Goal: Information Seeking & Learning: Learn about a topic

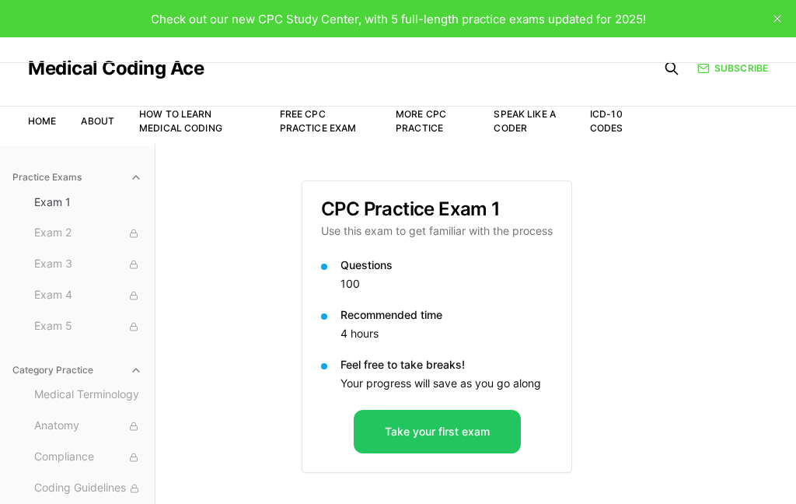
click at [422, 431] on button "Take your first exam" at bounding box center [437, 432] width 167 height 44
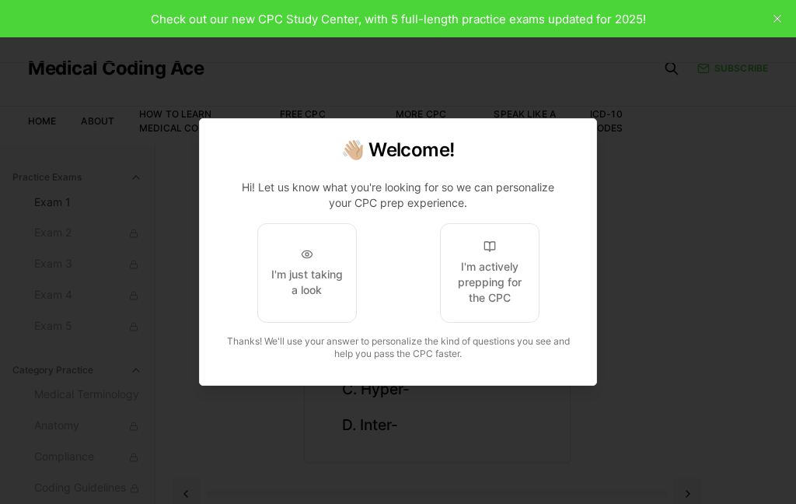
click at [301, 287] on div "I'm just taking a look" at bounding box center [306, 282] width 73 height 31
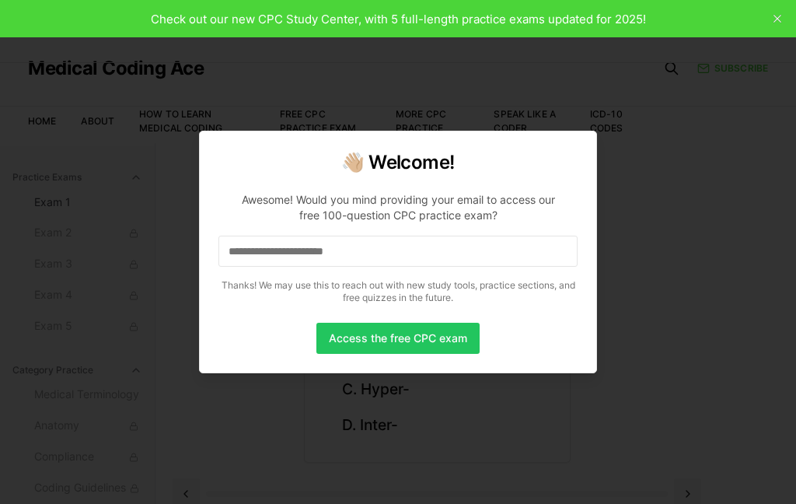
click at [395, 251] on input at bounding box center [397, 250] width 359 height 31
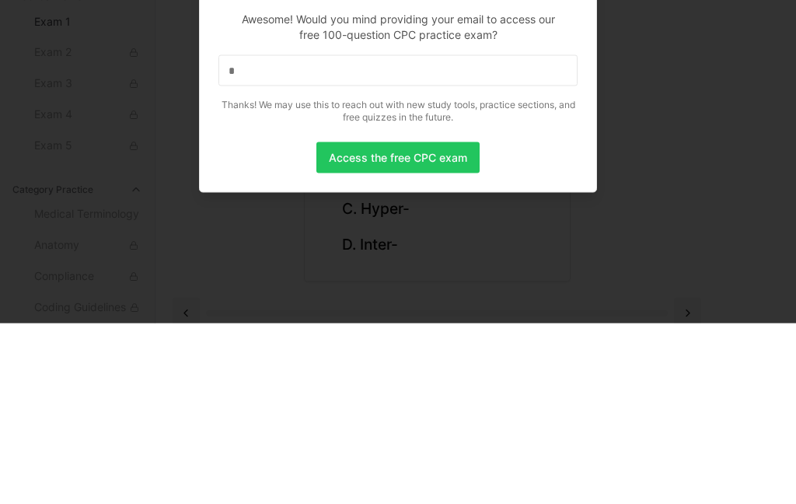
scroll to position [143, 0]
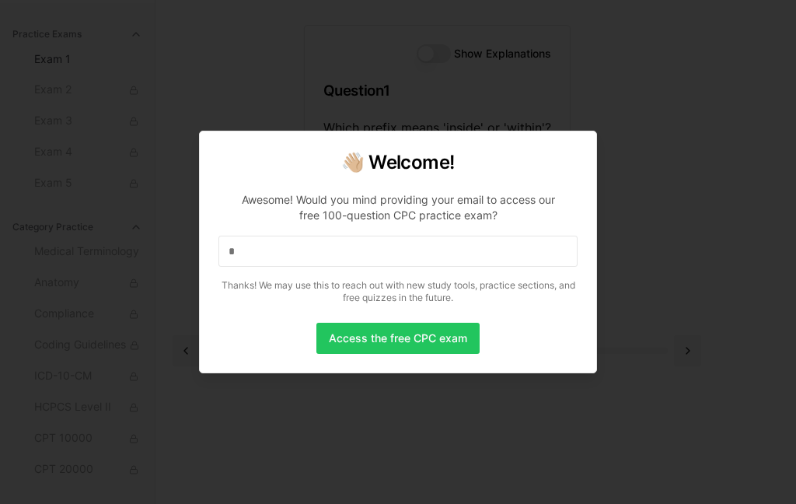
click at [341, 243] on input "*" at bounding box center [397, 250] width 359 height 31
click at [420, 247] on input "**" at bounding box center [397, 250] width 359 height 31
click at [706, 248] on div at bounding box center [398, 252] width 796 height 504
click at [648, 115] on div at bounding box center [398, 252] width 796 height 504
click at [441, 229] on p "Awesome! Would you mind providing your email to access our free 100-question CP…" at bounding box center [397, 245] width 359 height 131
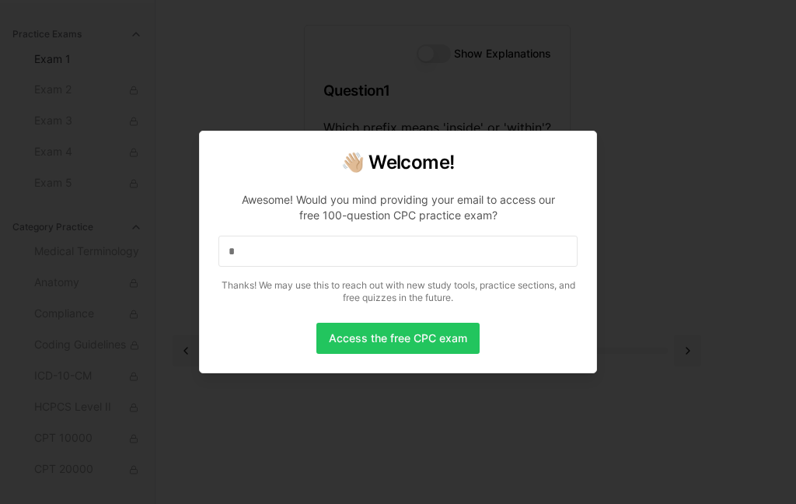
click at [448, 252] on input "*" at bounding box center [397, 250] width 359 height 31
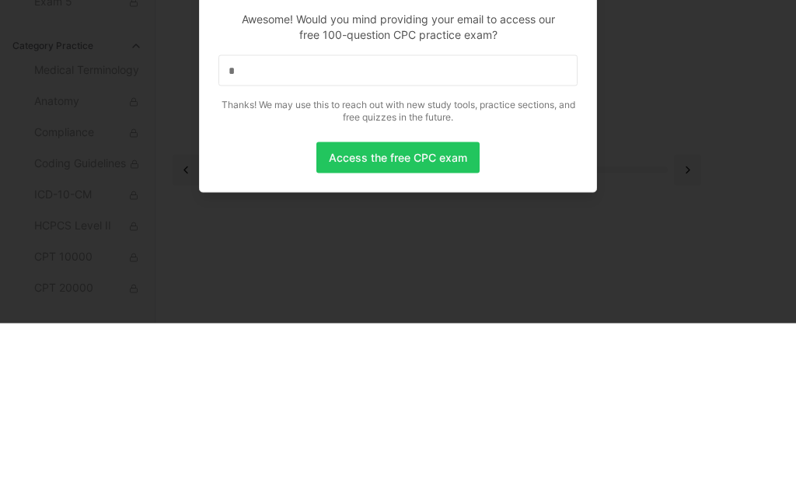
click at [567, 279] on p "Thanks! We may use this to reach out with new study tools, practice sections, a…" at bounding box center [397, 291] width 359 height 25
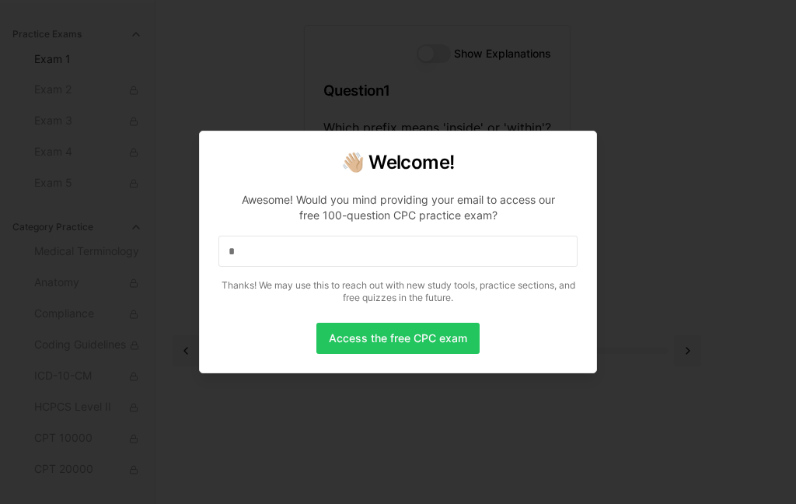
click at [424, 337] on button "Access the free CPC exam" at bounding box center [397, 338] width 163 height 31
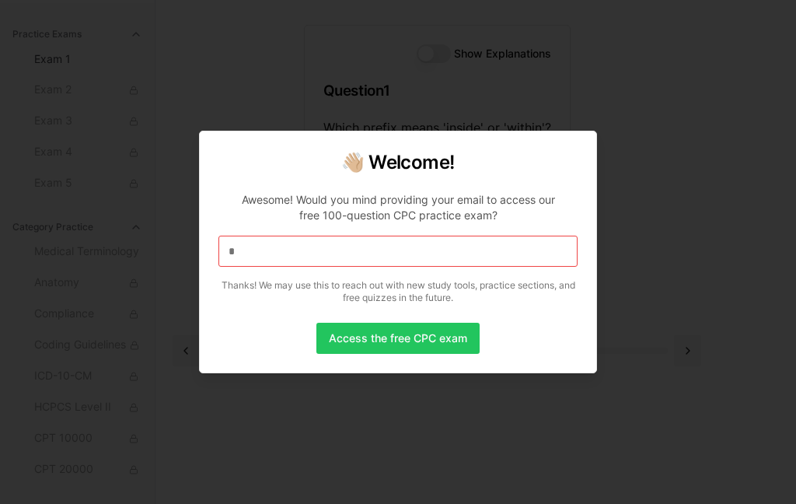
click at [435, 248] on input "*" at bounding box center [397, 250] width 359 height 31
click at [305, 255] on input "**" at bounding box center [397, 250] width 359 height 31
click at [351, 246] on input "***" at bounding box center [397, 250] width 359 height 31
click at [403, 250] on input "****" at bounding box center [397, 250] width 359 height 31
click at [446, 244] on input "*****" at bounding box center [397, 250] width 359 height 31
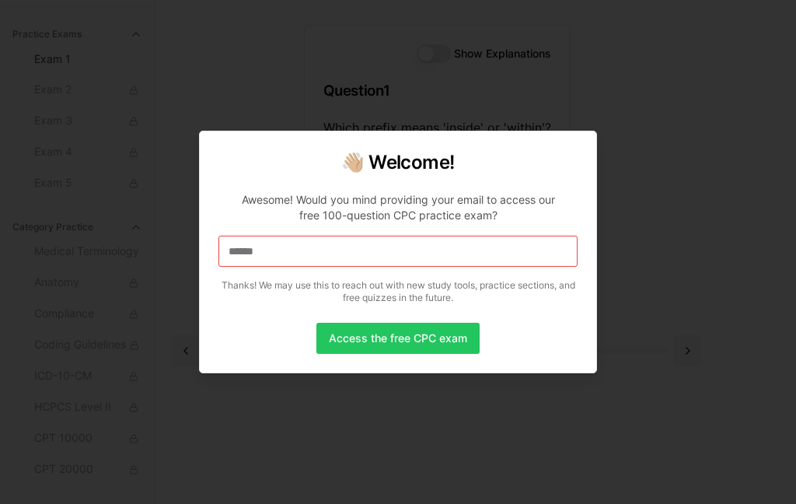
click at [383, 251] on input "******" at bounding box center [397, 250] width 359 height 31
click at [417, 263] on input "*******" at bounding box center [397, 250] width 359 height 31
click at [449, 260] on input "********" at bounding box center [397, 250] width 359 height 31
click at [438, 337] on button "Access the free CPC exam" at bounding box center [397, 338] width 163 height 31
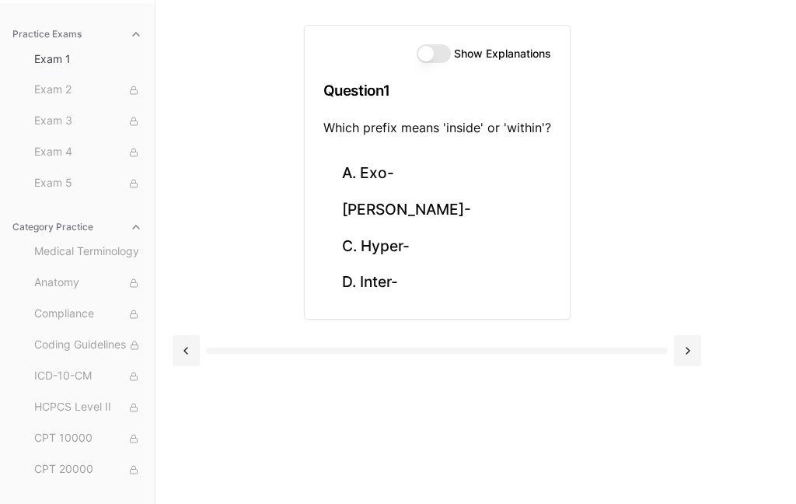
click at [102, 88] on span "Exam 2" at bounding box center [88, 90] width 108 height 17
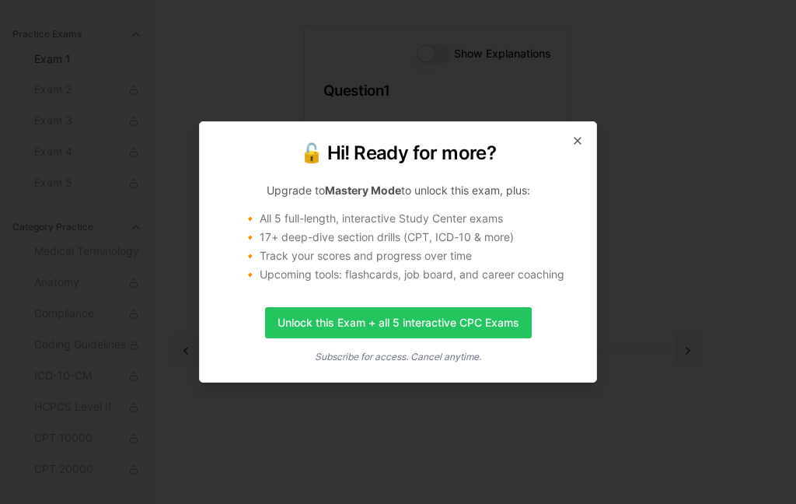
click at [577, 144] on icon "button" at bounding box center [577, 140] width 12 height 12
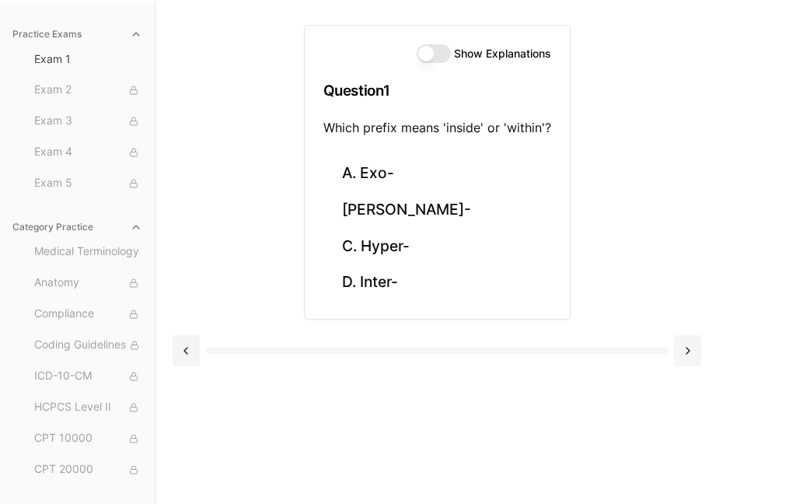
click at [414, 212] on button "[PERSON_NAME]-" at bounding box center [437, 210] width 228 height 37
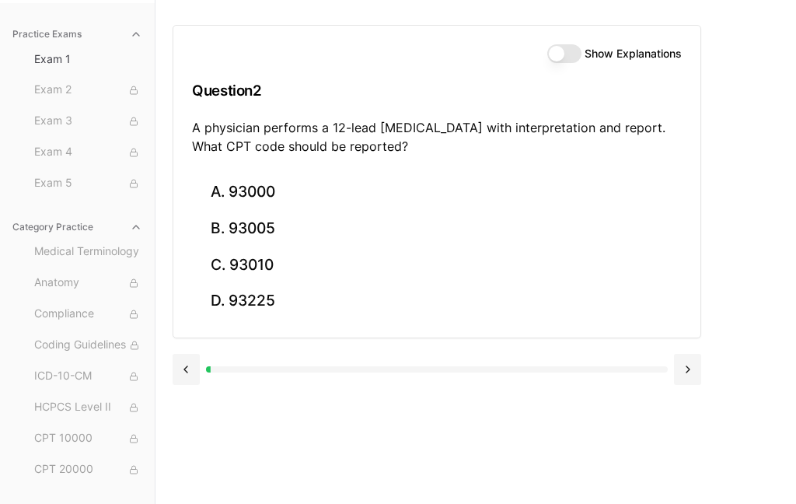
click at [549, 61] on button "Show Explanations" at bounding box center [564, 53] width 34 height 19
click at [239, 274] on button "C. 93010" at bounding box center [437, 264] width 490 height 37
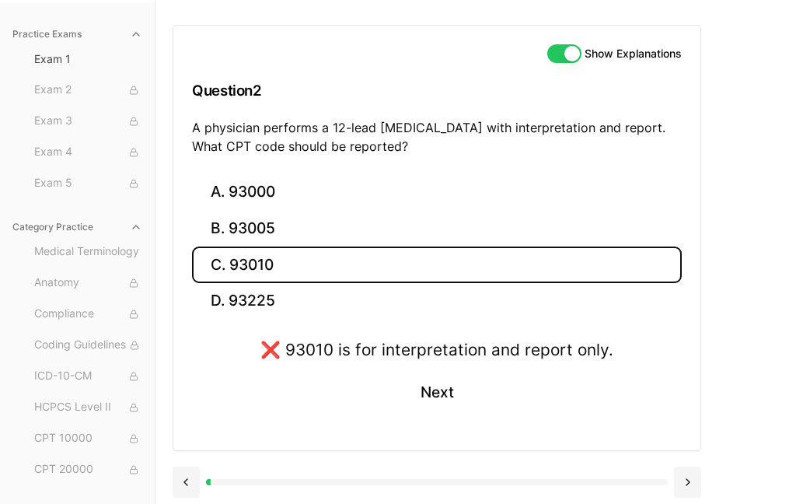
click at [253, 309] on button "D. 93225" at bounding box center [437, 301] width 490 height 37
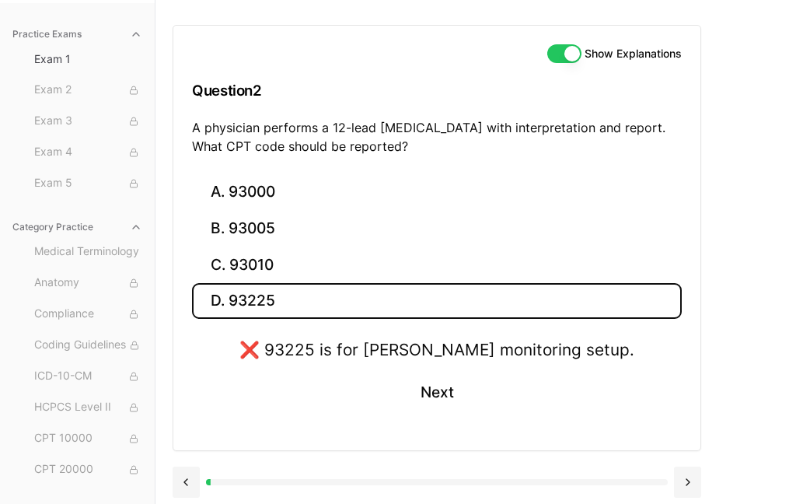
click at [235, 231] on button "B. 93005" at bounding box center [437, 229] width 490 height 37
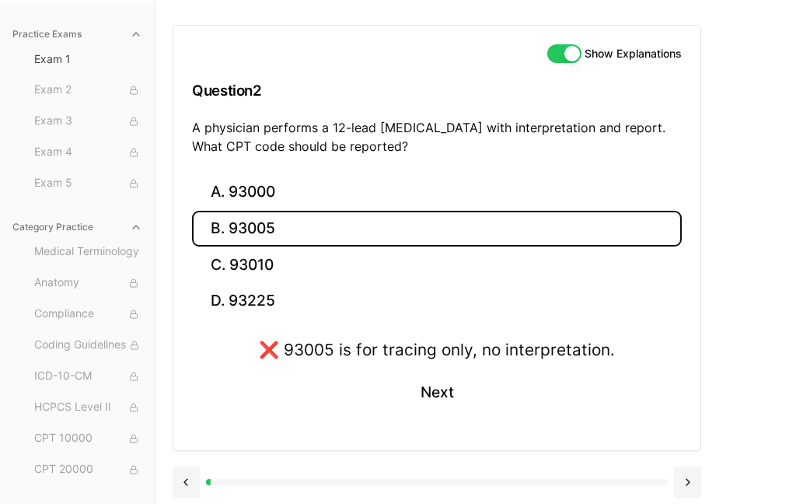
click at [229, 197] on button "A. 93000" at bounding box center [437, 192] width 490 height 37
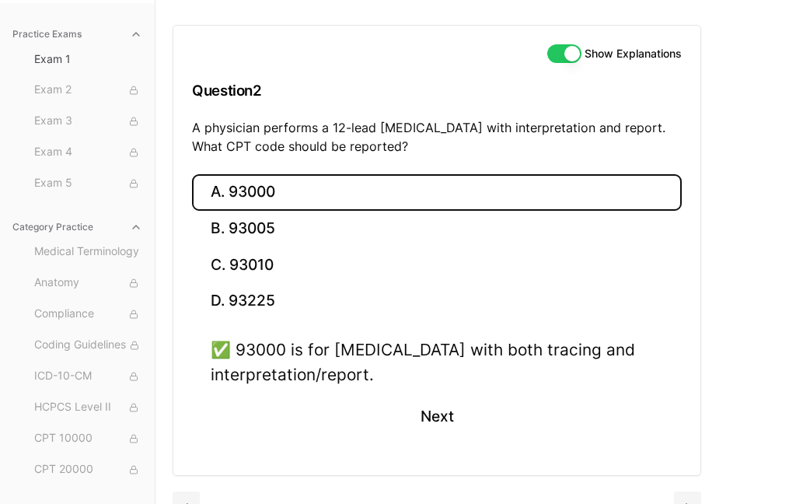
click at [434, 389] on div "✅ 93000 is for [MEDICAL_DATA] with both tracing and interpretation/report. Next" at bounding box center [437, 396] width 490 height 118
click at [423, 434] on button "Next" at bounding box center [436, 417] width 71 height 42
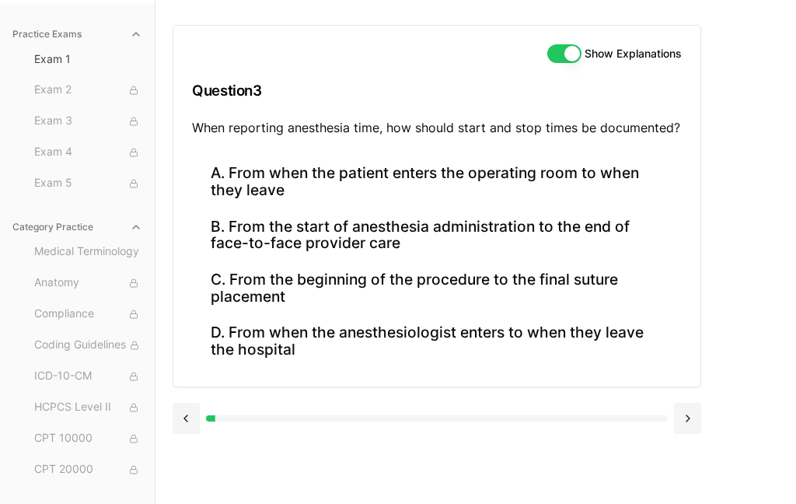
click at [294, 245] on button "B. From the start of anesthesia administration to the end of face-to-face provi…" at bounding box center [437, 234] width 490 height 53
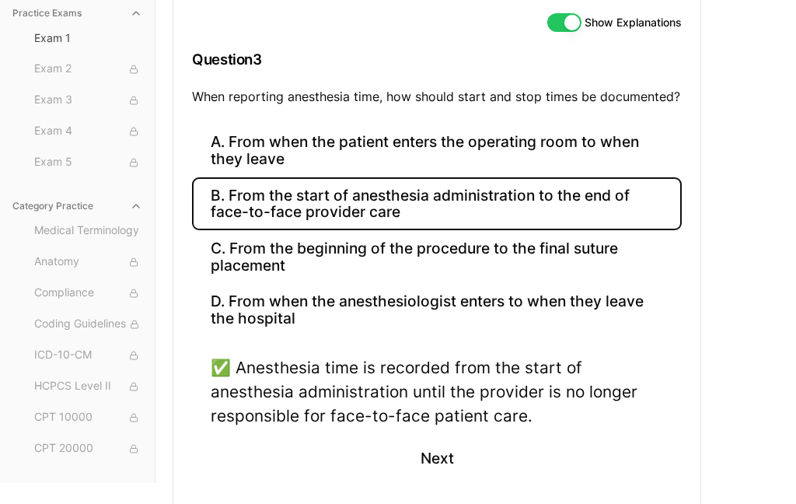
scroll to position [180, 0]
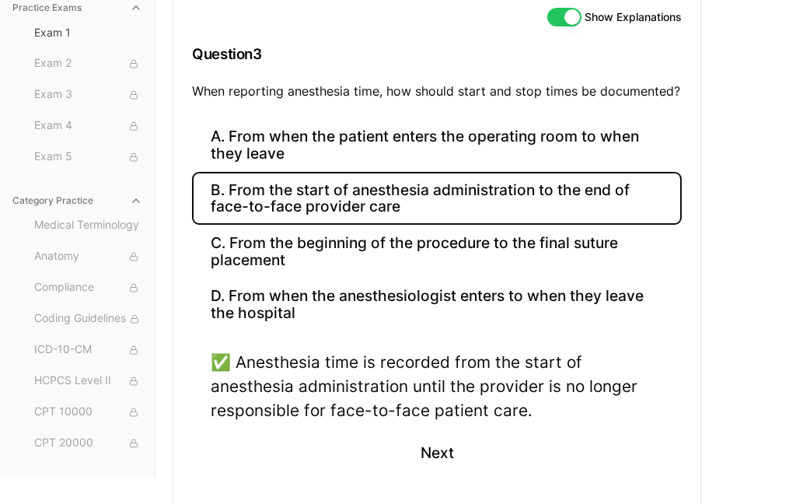
click at [425, 441] on button "Next" at bounding box center [436, 452] width 71 height 42
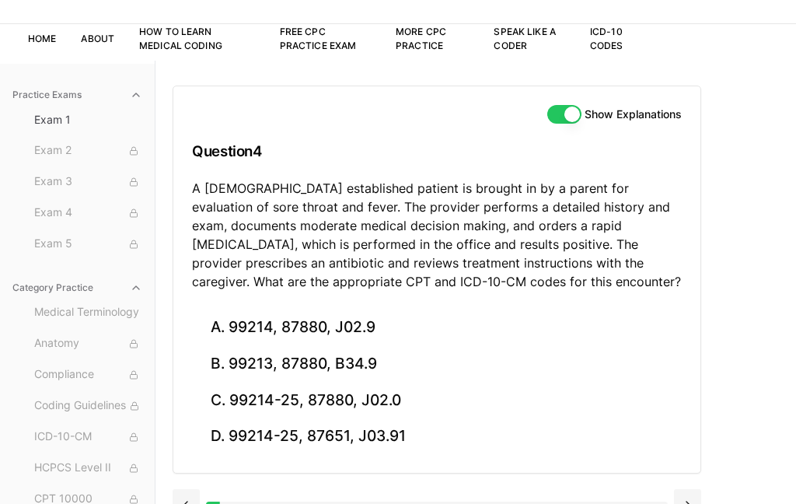
scroll to position [0, 0]
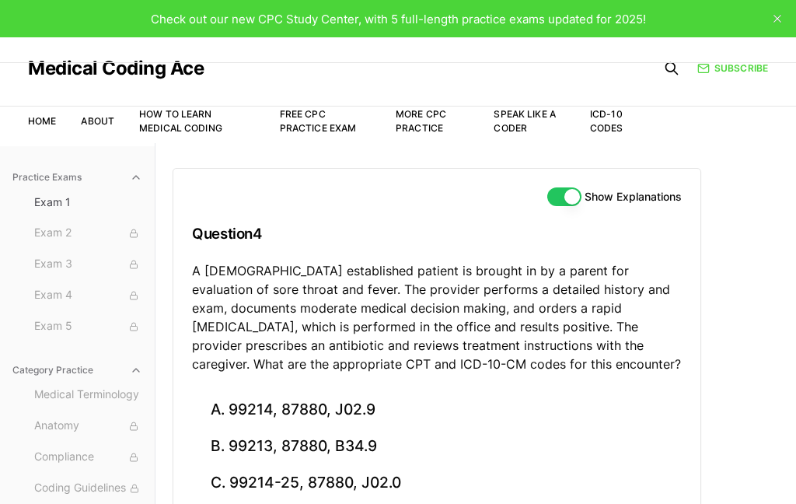
click at [400, 470] on button "C. 99214-25, 87880, J02.0" at bounding box center [437, 482] width 490 height 37
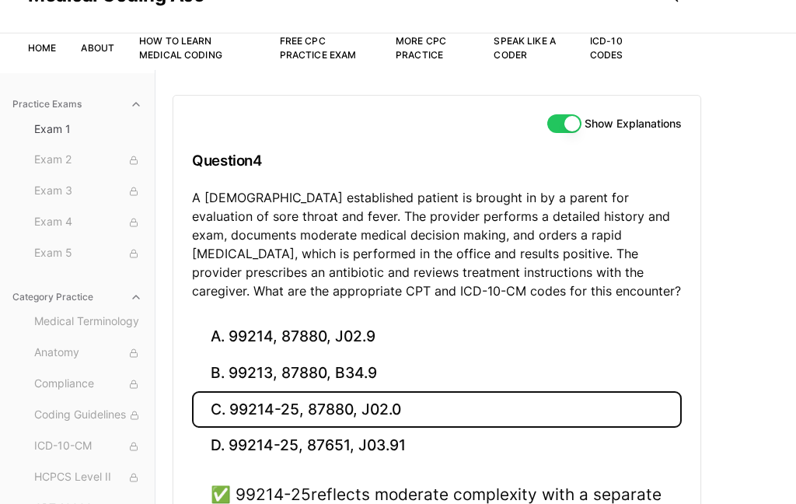
scroll to position [135, 0]
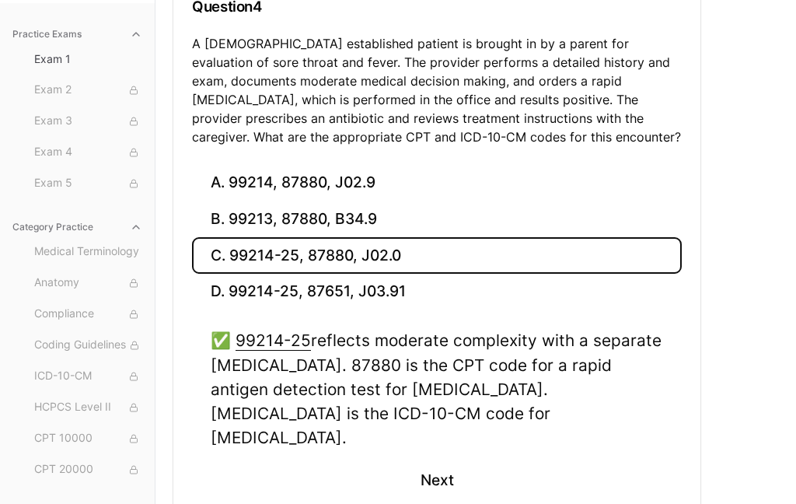
click at [455, 459] on button "Next" at bounding box center [436, 480] width 71 height 42
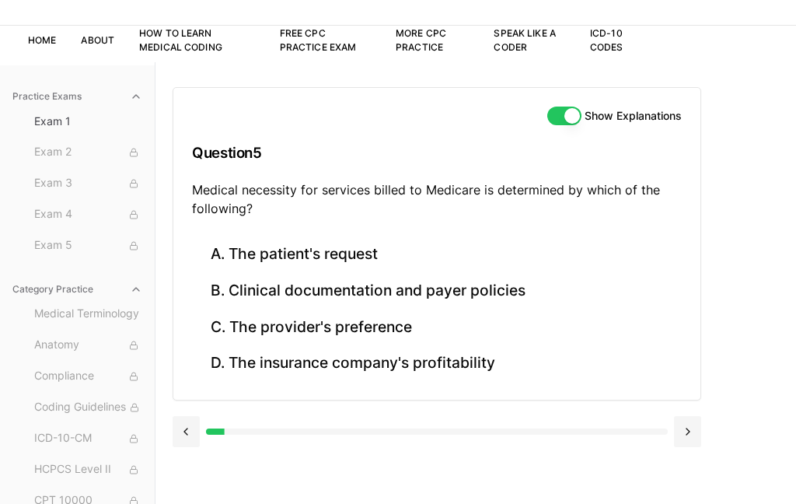
click at [497, 298] on button "B. Clinical documentation and payer policies" at bounding box center [437, 291] width 490 height 37
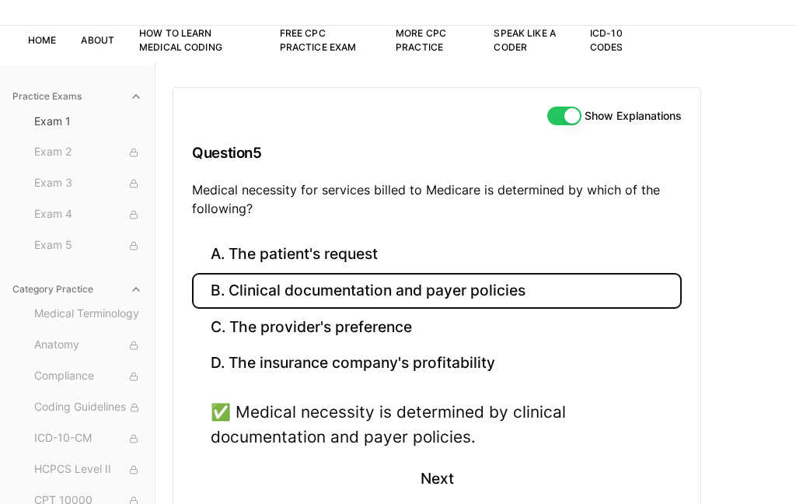
click at [423, 462] on button "Next" at bounding box center [436, 479] width 71 height 42
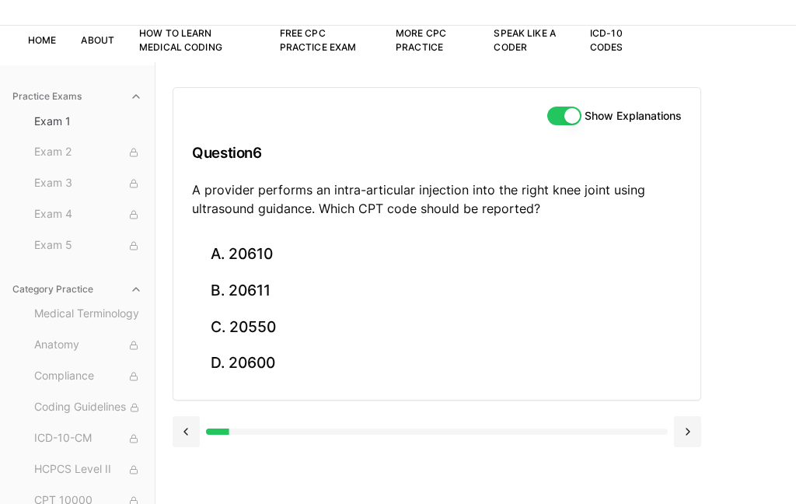
click at [277, 248] on button "A. 20610" at bounding box center [437, 254] width 490 height 37
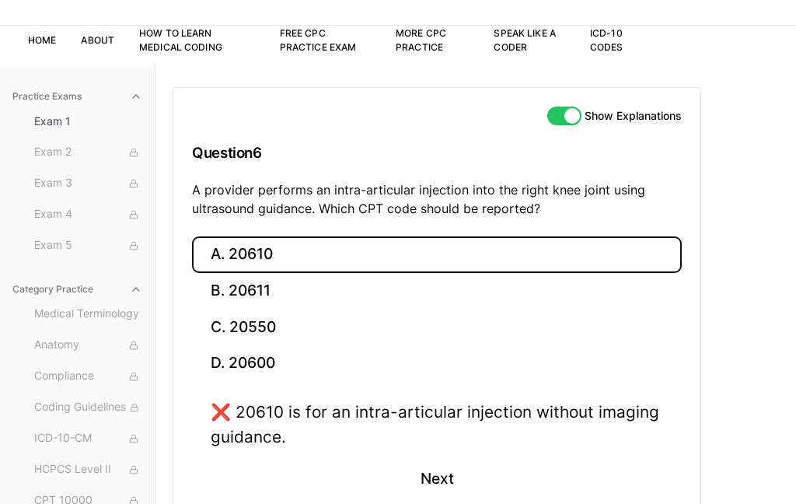
click at [270, 298] on button "B. 20611" at bounding box center [437, 291] width 490 height 37
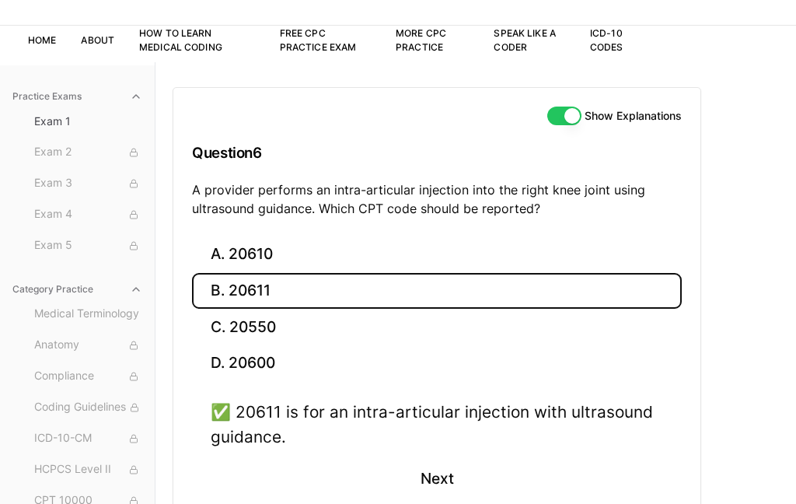
click at [442, 489] on button "Next" at bounding box center [436, 479] width 71 height 42
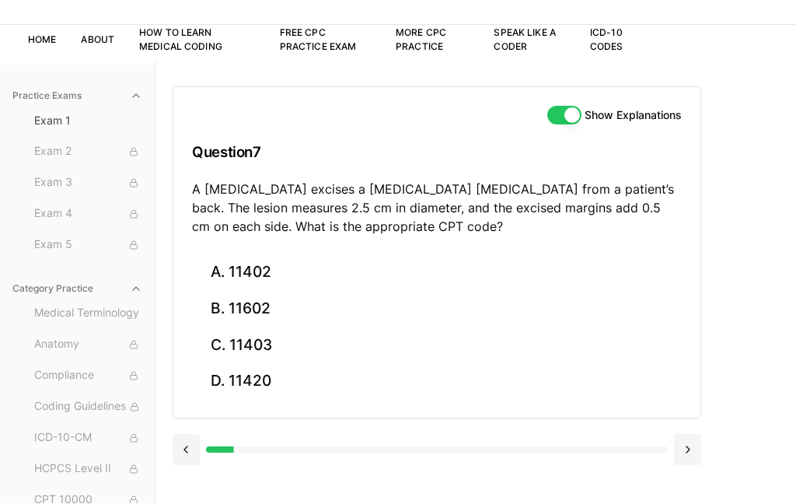
scroll to position [0, 0]
